Goal: Transaction & Acquisition: Purchase product/service

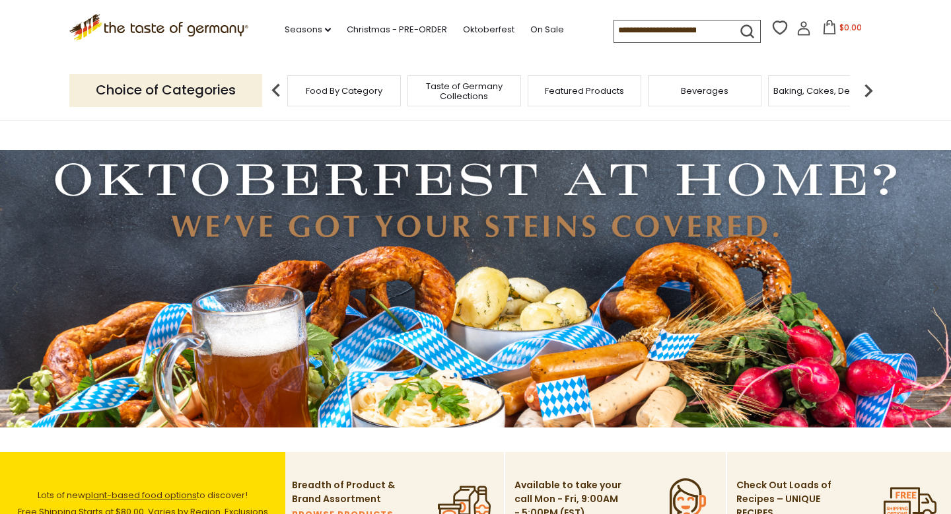
click at [358, 93] on span "Food By Category" at bounding box center [344, 91] width 77 height 10
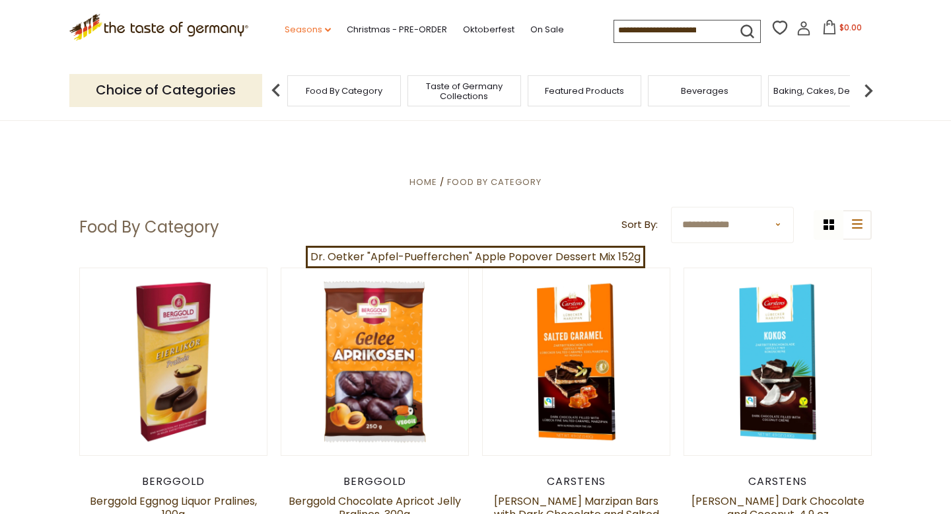
click at [322, 32] on link "Seasons dropdown_arrow" at bounding box center [308, 29] width 46 height 15
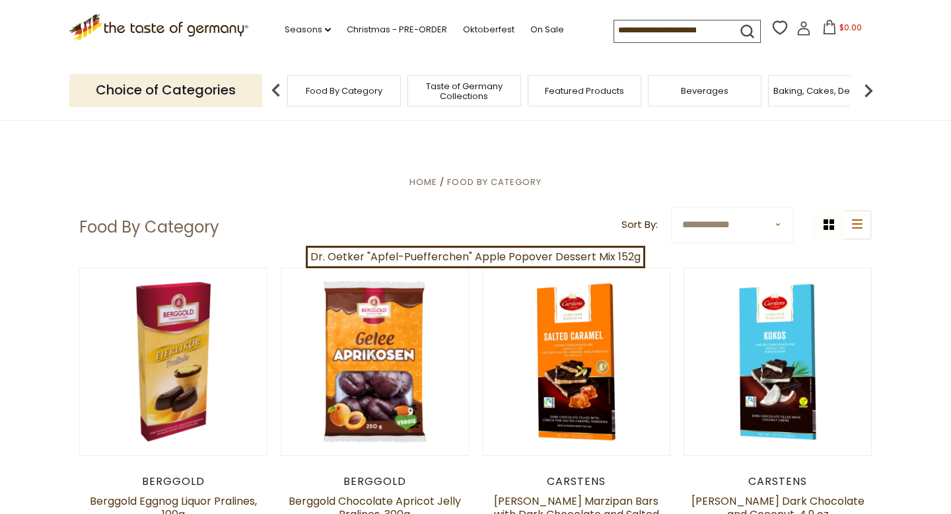
click at [357, 94] on span "Food By Category" at bounding box center [344, 91] width 77 height 10
click at [864, 88] on img at bounding box center [868, 90] width 26 height 26
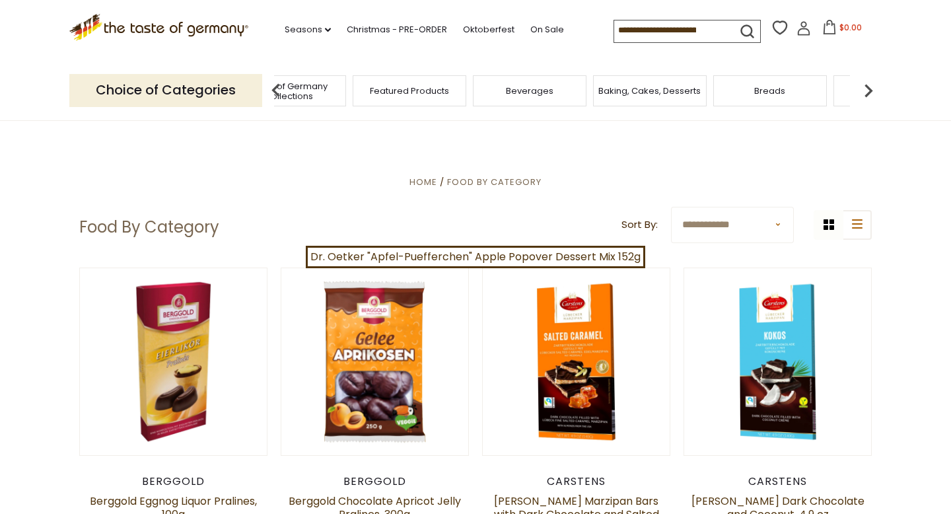
click at [864, 88] on img at bounding box center [868, 90] width 26 height 26
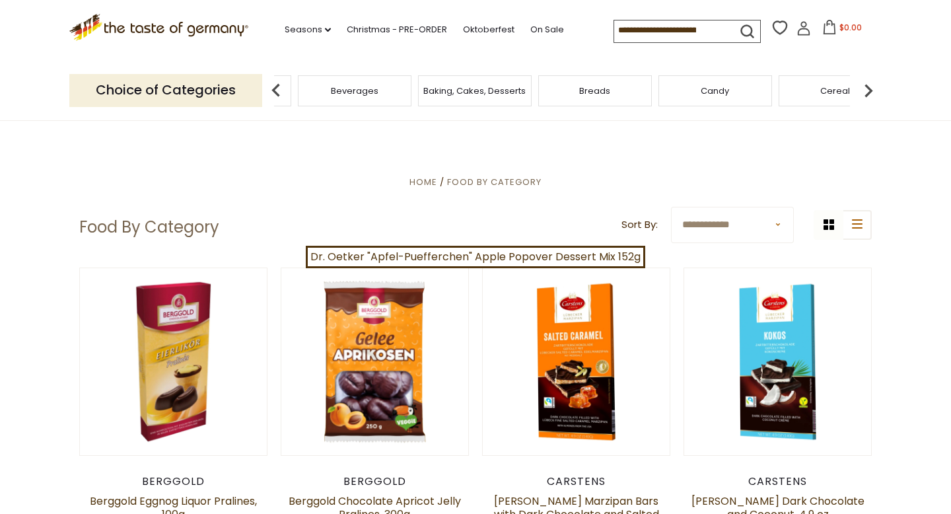
click at [864, 88] on img at bounding box center [868, 90] width 26 height 26
click at [542, 89] on span "Candy" at bounding box center [550, 91] width 28 height 10
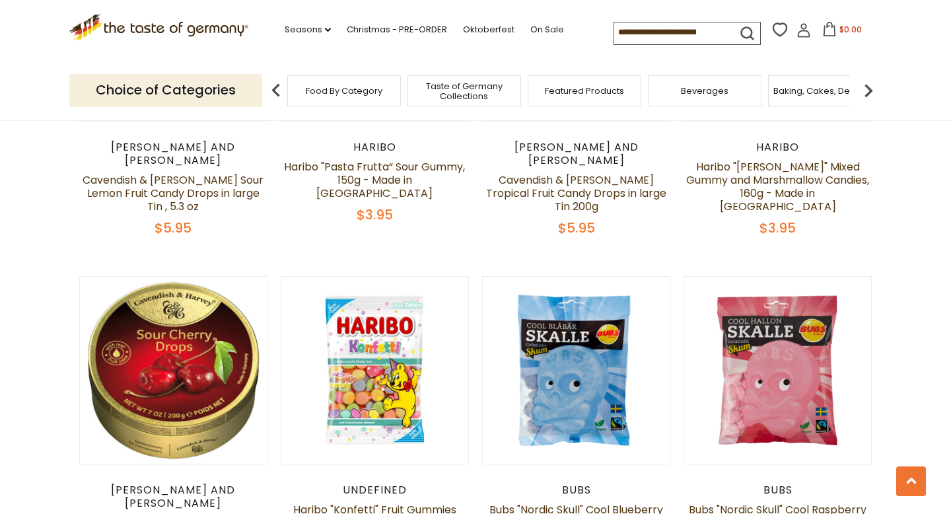
scroll to position [2206, 0]
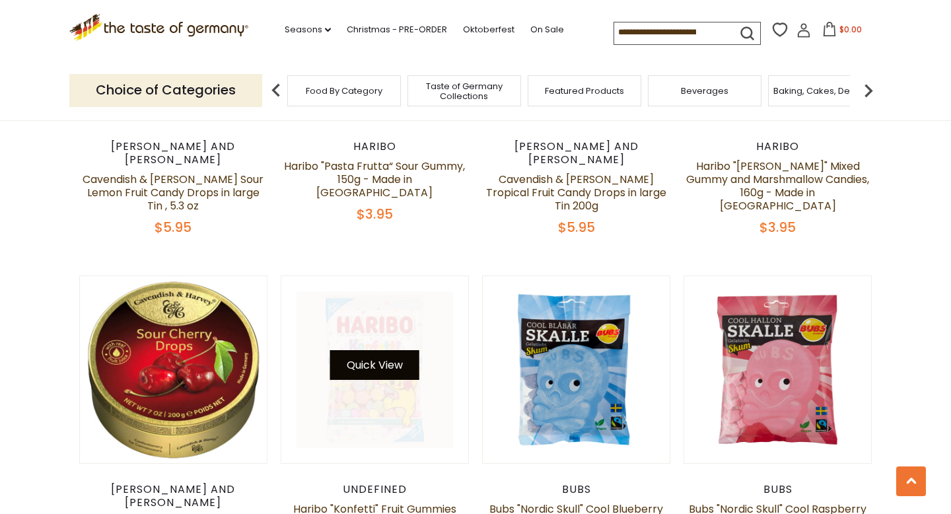
click at [377, 350] on button "Quick View" at bounding box center [374, 365] width 89 height 30
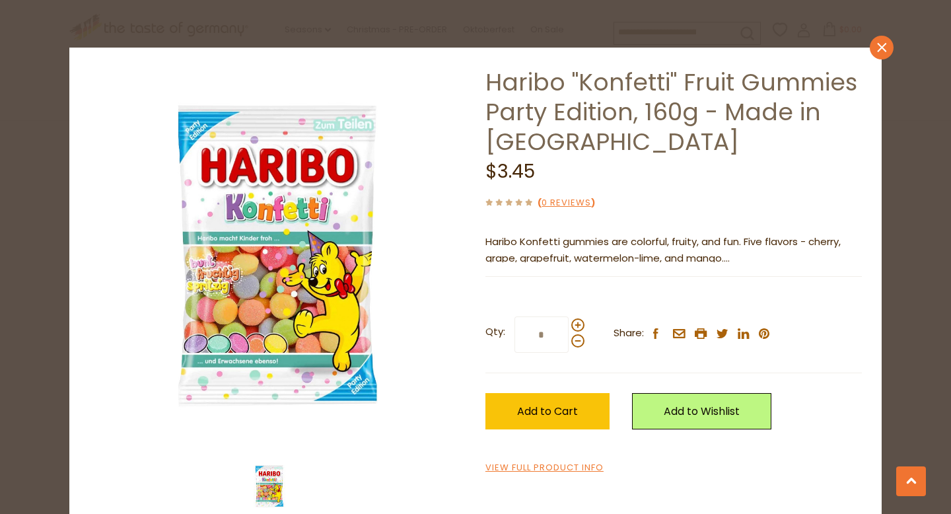
click at [882, 51] on icon "close" at bounding box center [882, 48] width 10 height 10
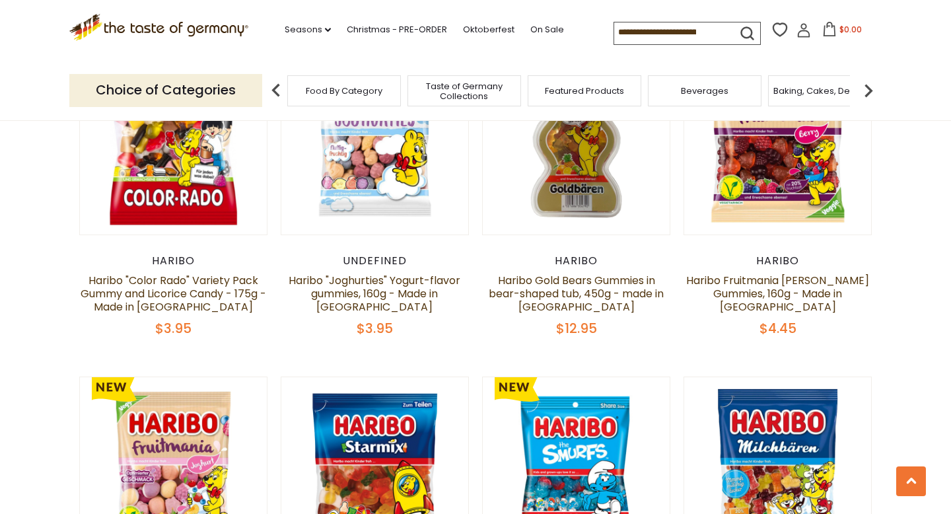
scroll to position [2840, 0]
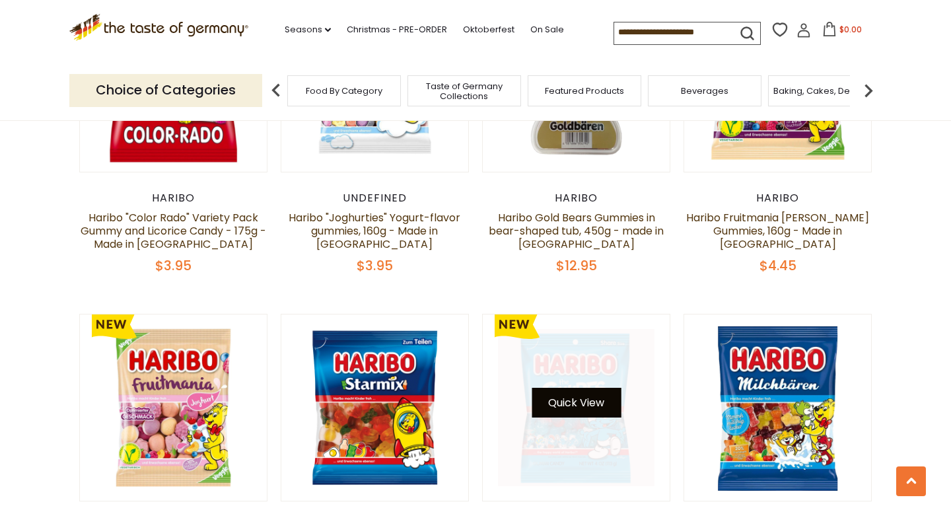
click at [578, 388] on button "Quick View" at bounding box center [576, 403] width 89 height 30
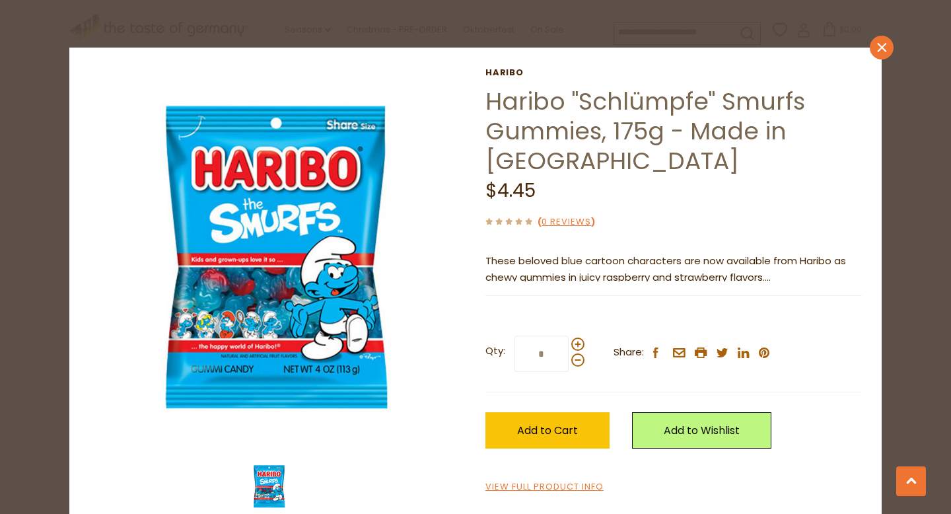
click at [882, 52] on icon "close" at bounding box center [882, 48] width 10 height 10
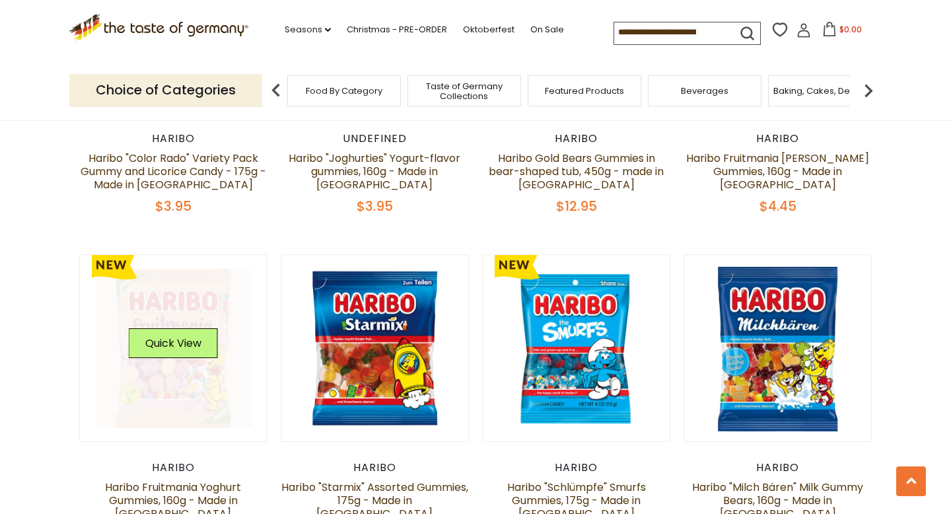
scroll to position [2902, 0]
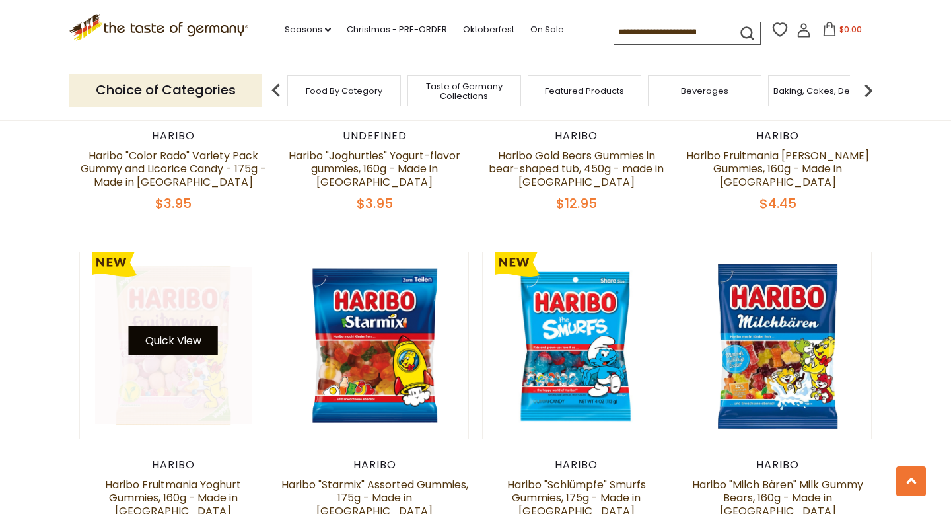
click at [197, 326] on button "Quick View" at bounding box center [173, 341] width 89 height 30
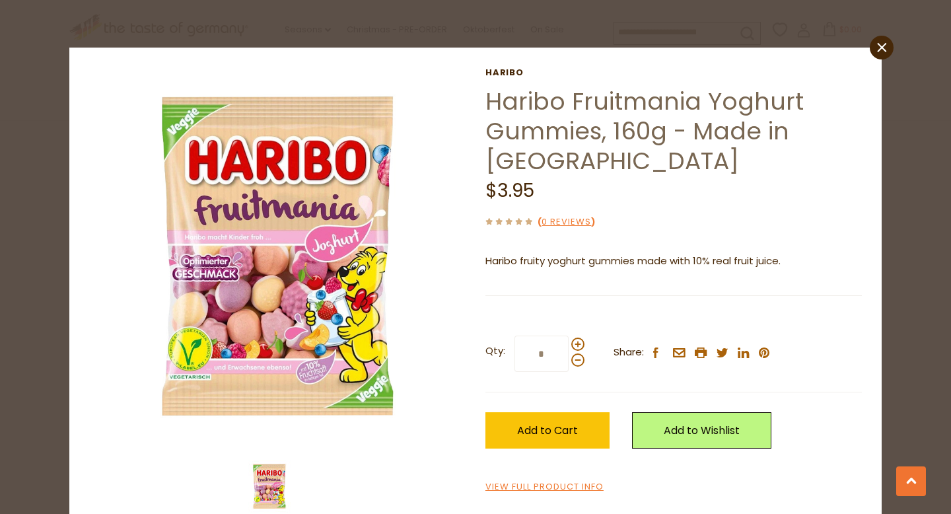
click at [893, 45] on div "close Haribo Haribo Fruitmania Yoghurt Gummies, 160g - Made in Germany $3.95 ( …" at bounding box center [475, 257] width 951 height 514
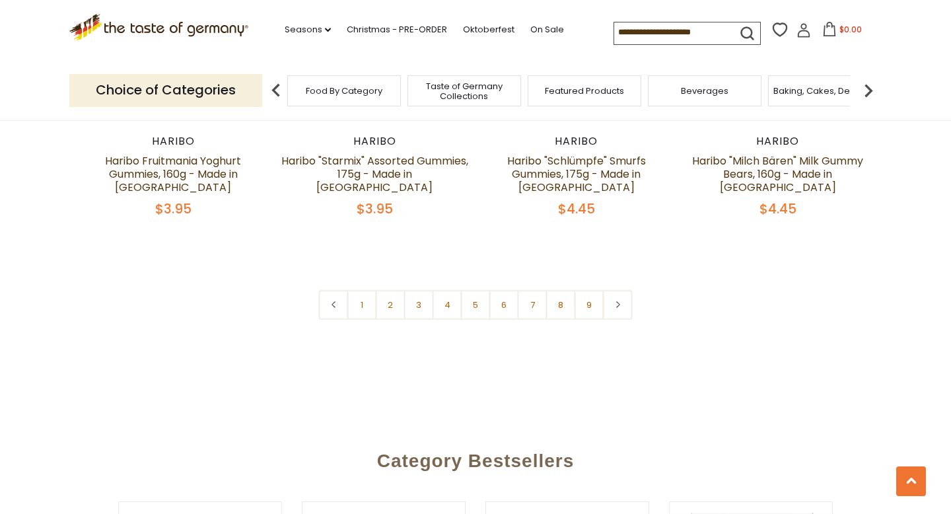
scroll to position [3227, 0]
click at [393, 289] on link "2" at bounding box center [391, 304] width 30 height 30
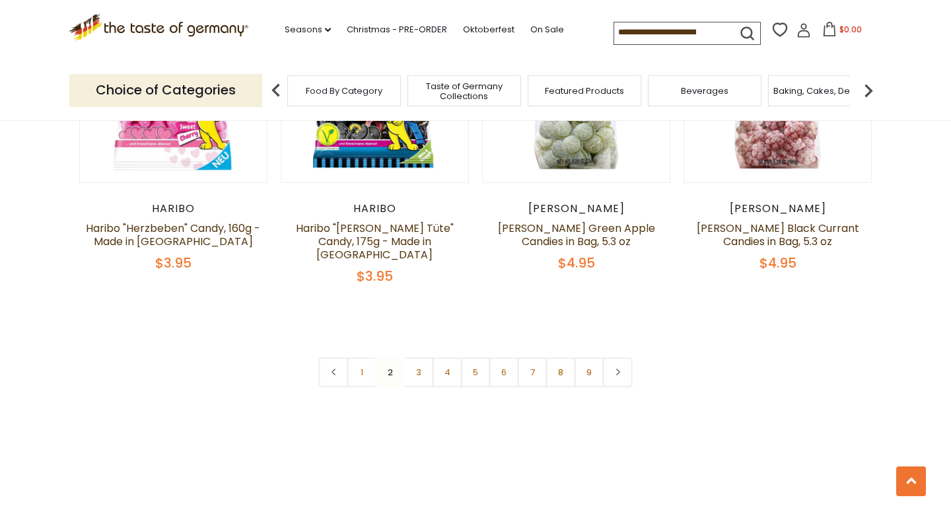
scroll to position [3135, 0]
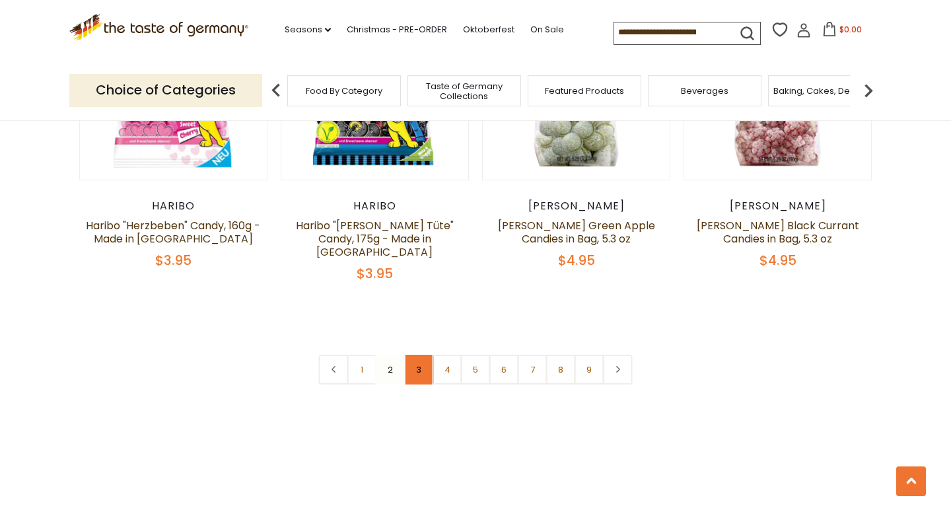
click at [427, 355] on link "3" at bounding box center [419, 370] width 30 height 30
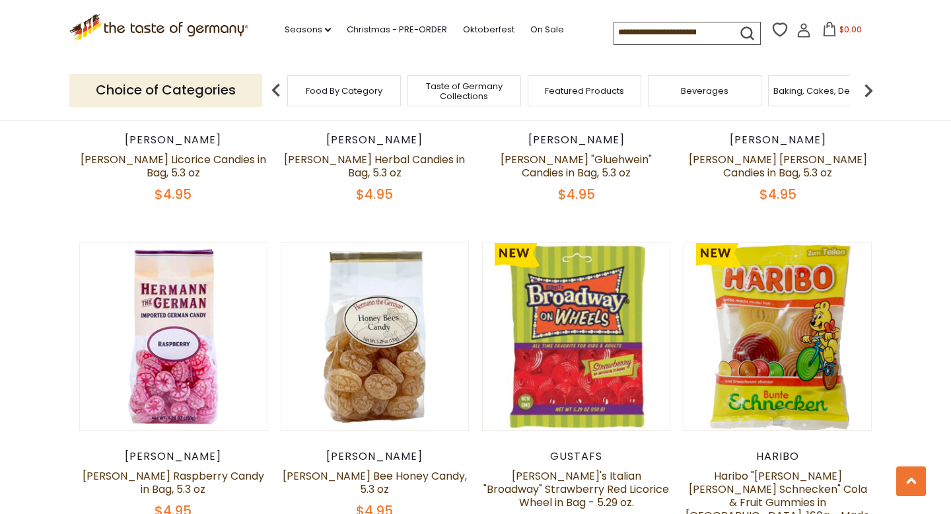
scroll to position [2578, 0]
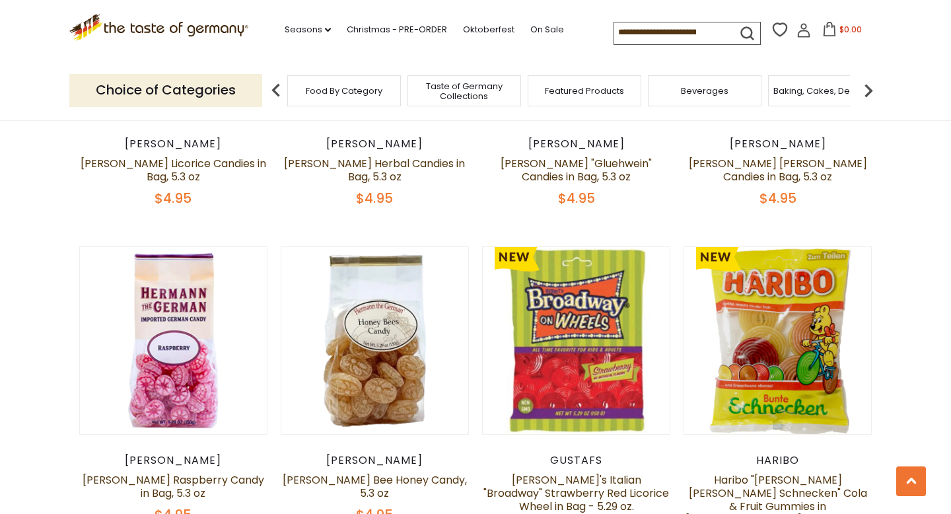
click at [668, 36] on input at bounding box center [670, 31] width 112 height 18
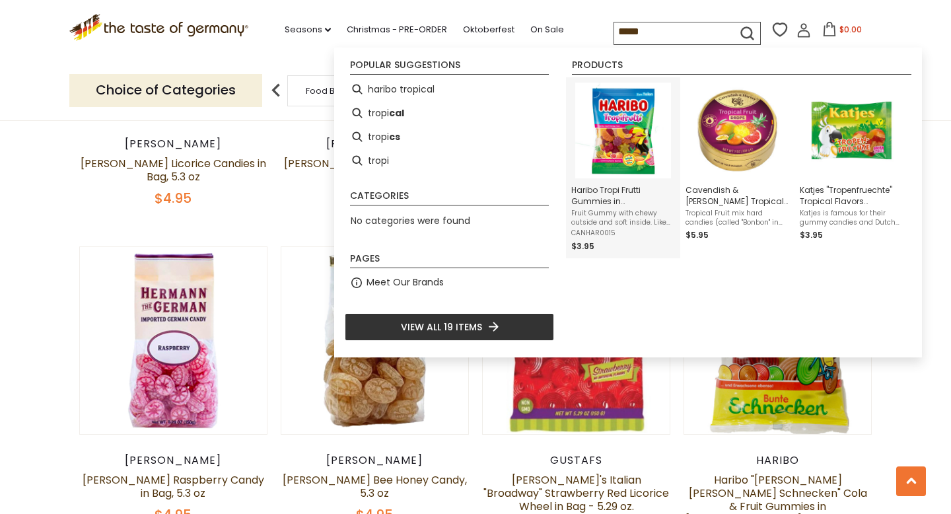
type input "*****"
click at [629, 150] on img "Haribo Tropi Frutti Gummies in Bag, 175g - Made In Germany" at bounding box center [623, 131] width 96 height 96
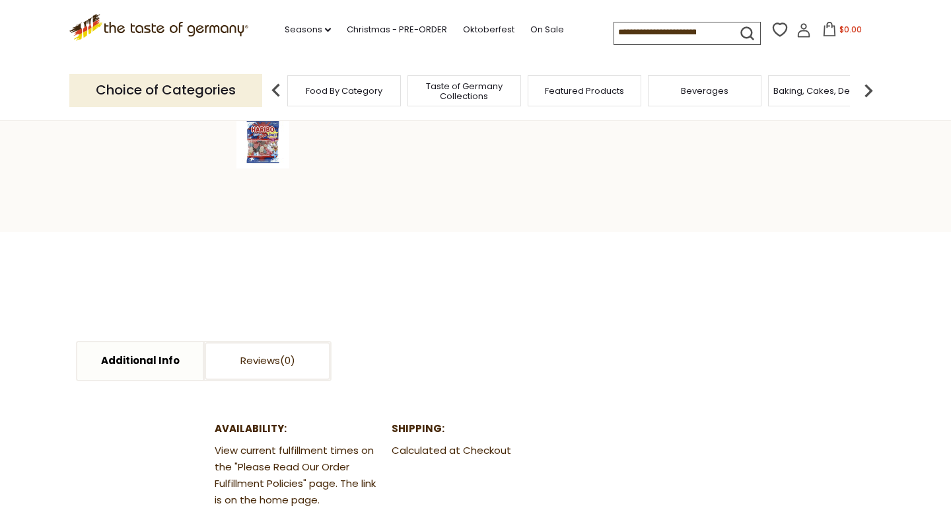
scroll to position [478, 0]
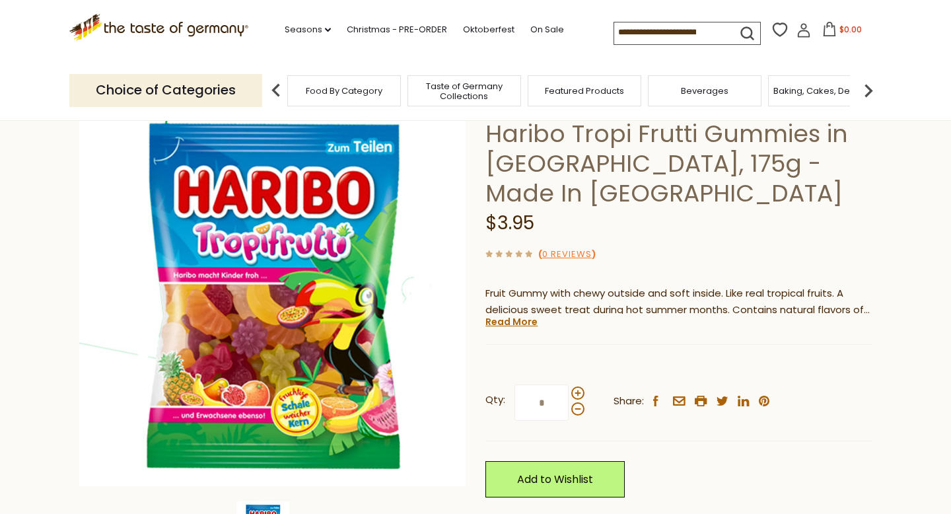
scroll to position [90, 0]
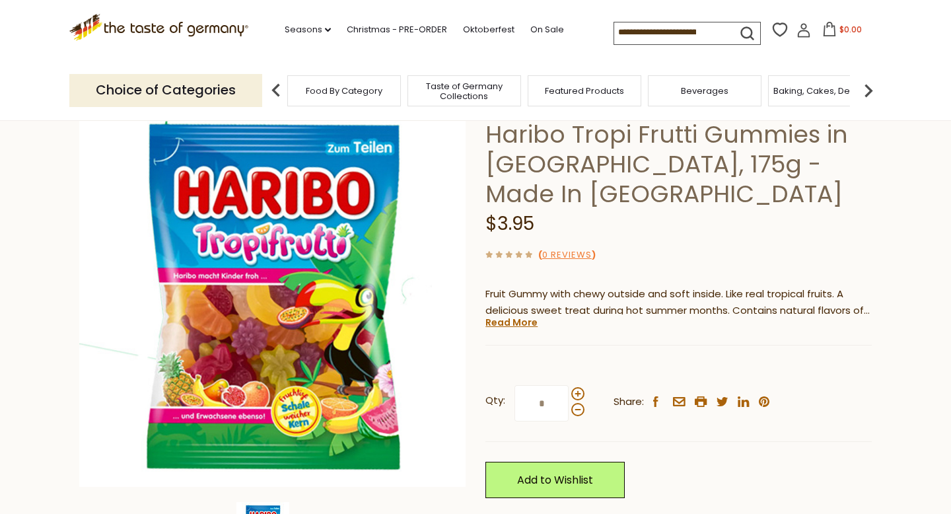
click at [670, 34] on input at bounding box center [670, 31] width 112 height 18
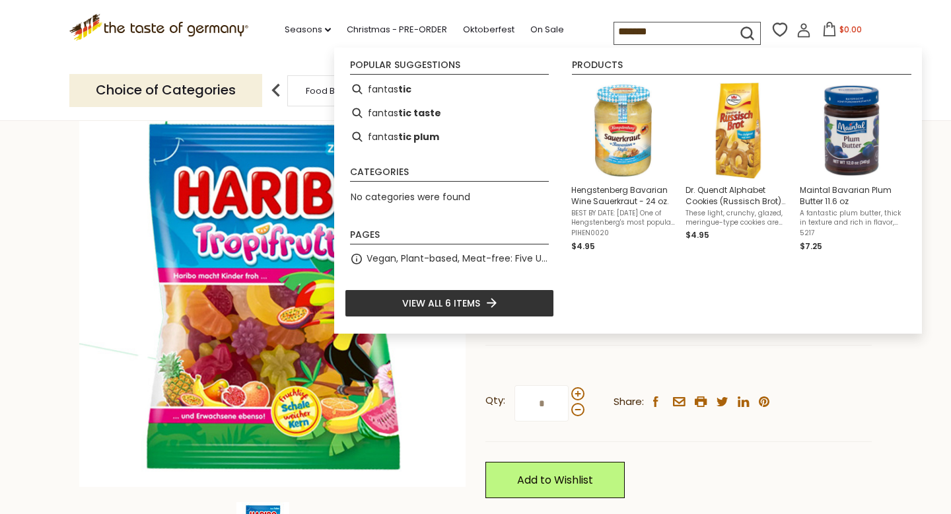
type input "********"
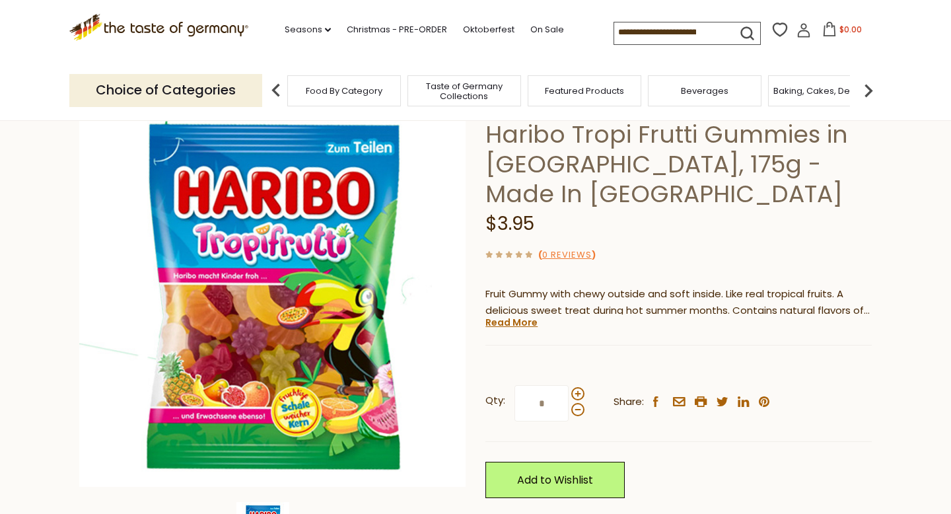
click at [623, 209] on div "$3.95" at bounding box center [678, 224] width 386 height 31
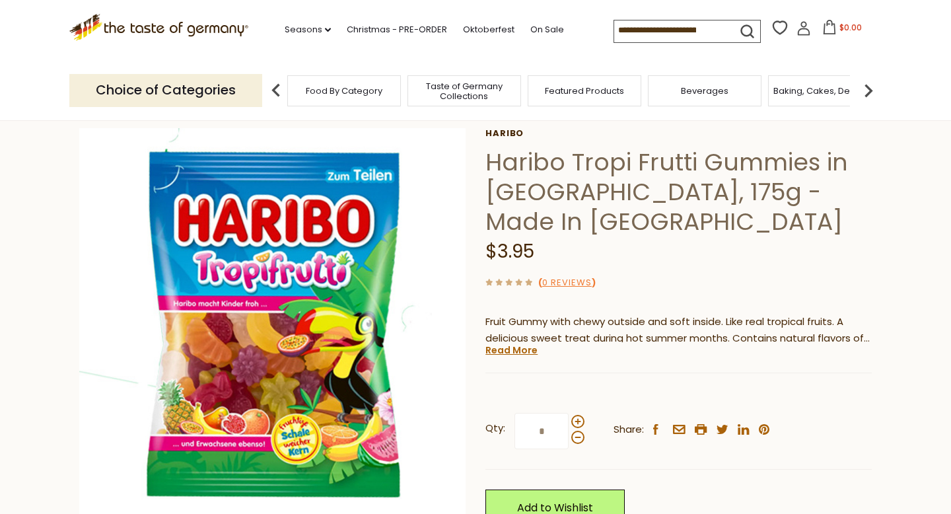
scroll to position [0, 0]
